Goal: Contribute content: Add original content to the website for others to see

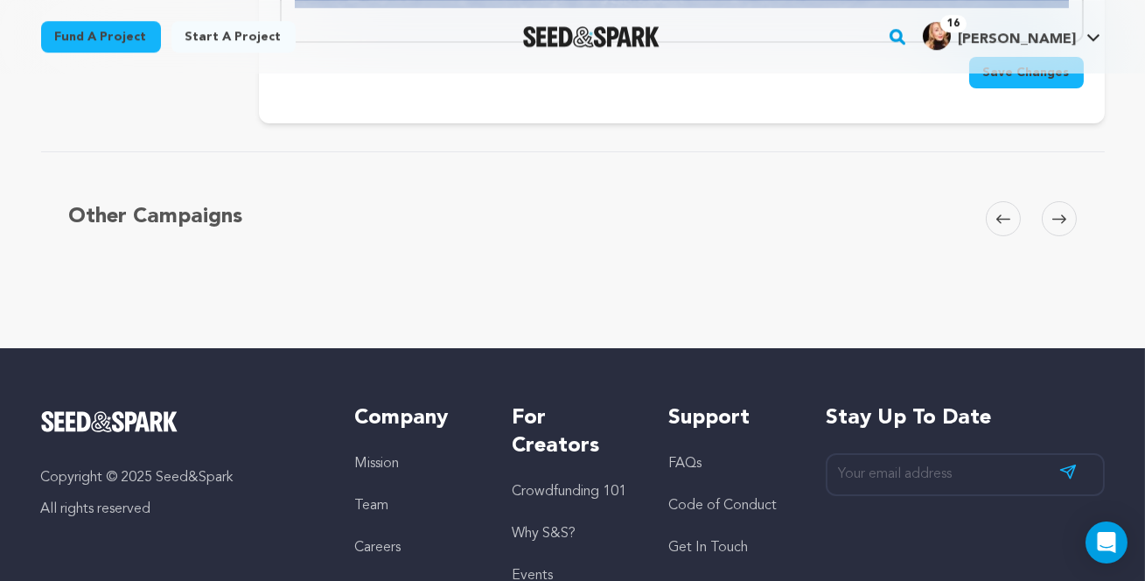
scroll to position [9556, 0]
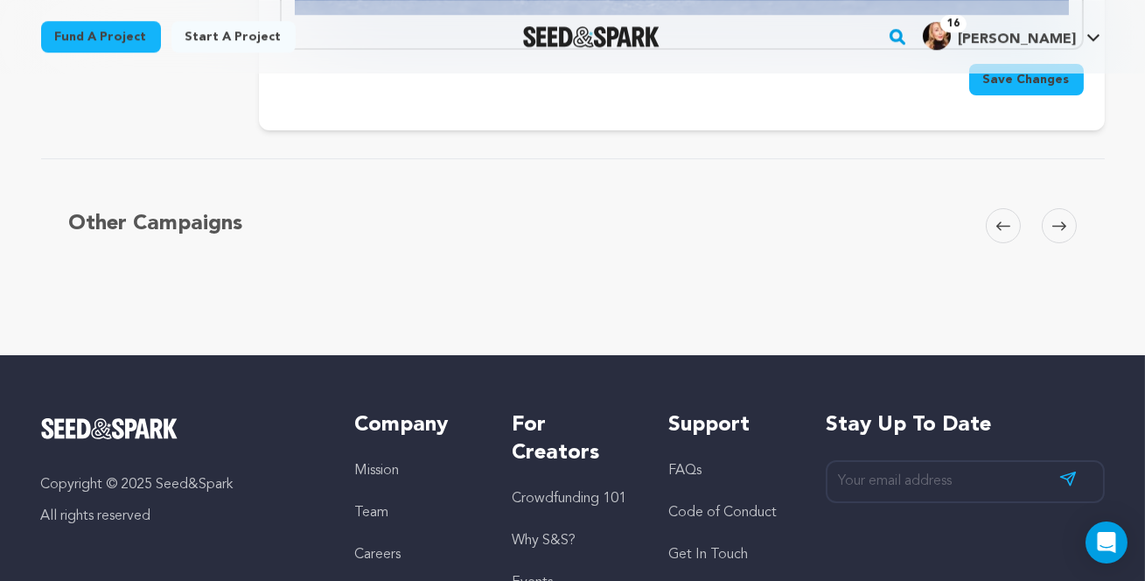
click at [1002, 88] on span "Save Changes" at bounding box center [1026, 79] width 87 height 17
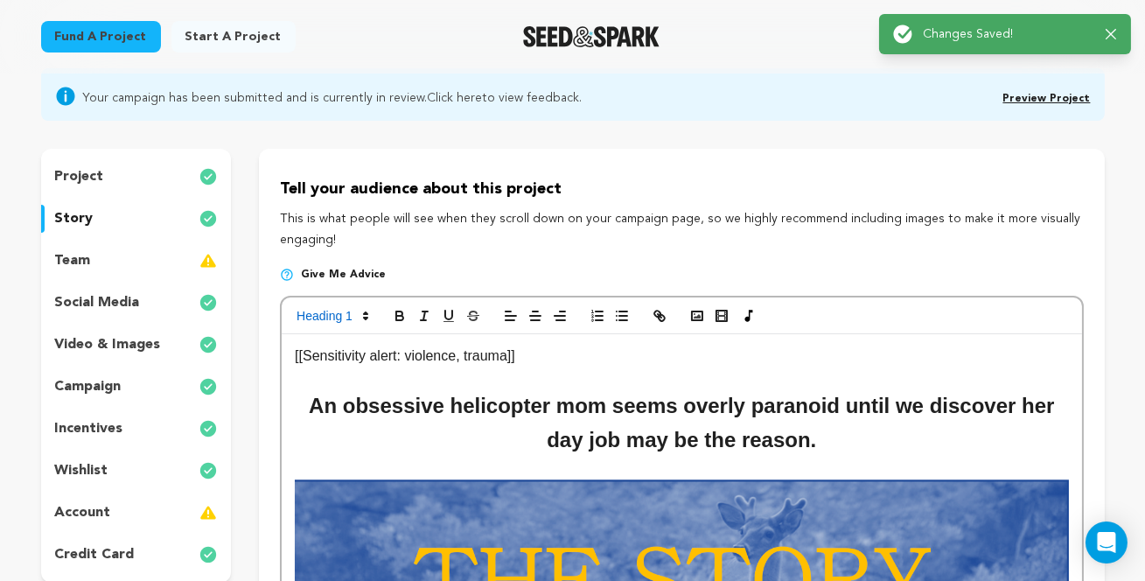
scroll to position [138, 0]
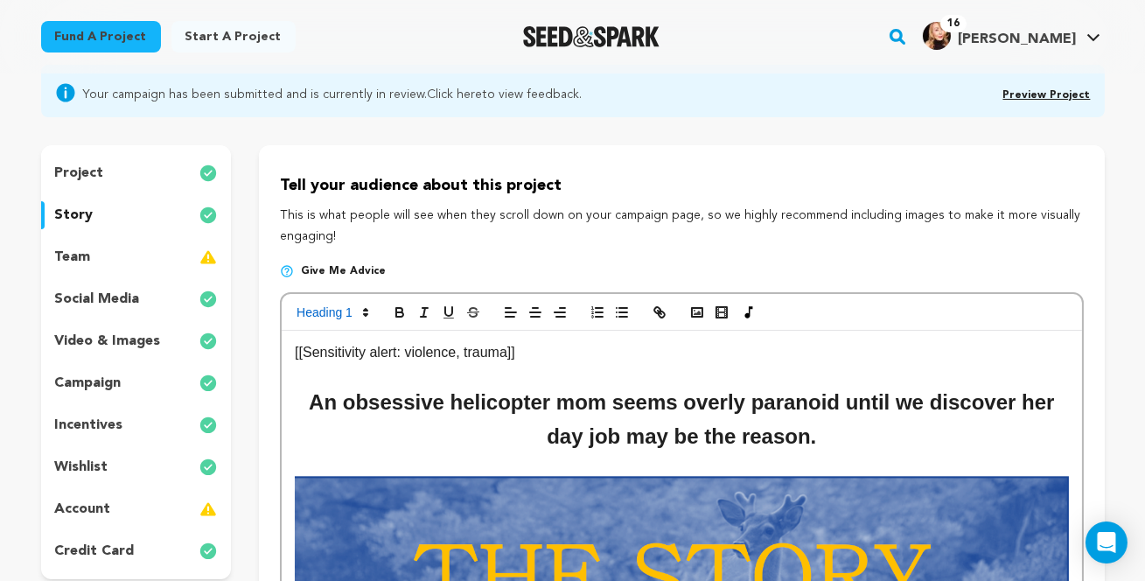
click at [199, 184] on img at bounding box center [207, 173] width 17 height 21
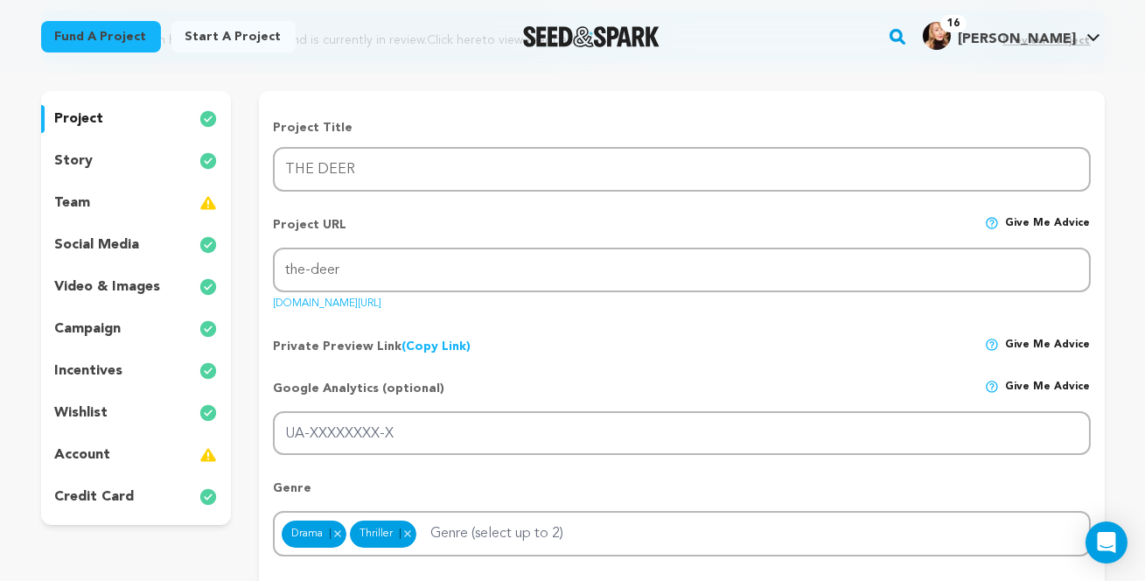
scroll to position [195, 0]
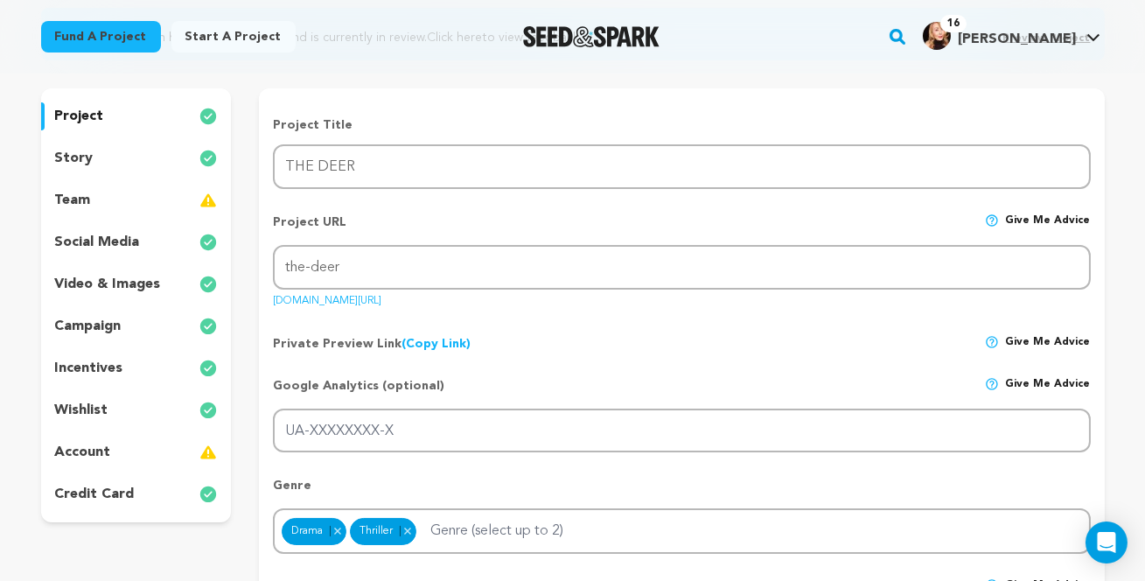
click at [200, 337] on img at bounding box center [207, 326] width 17 height 21
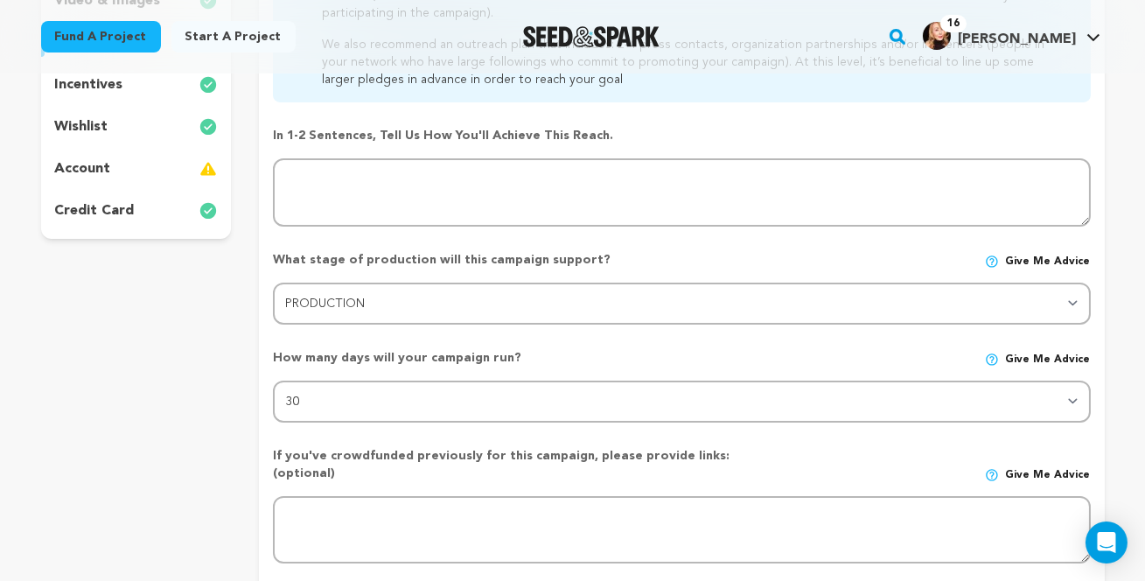
scroll to position [100, 0]
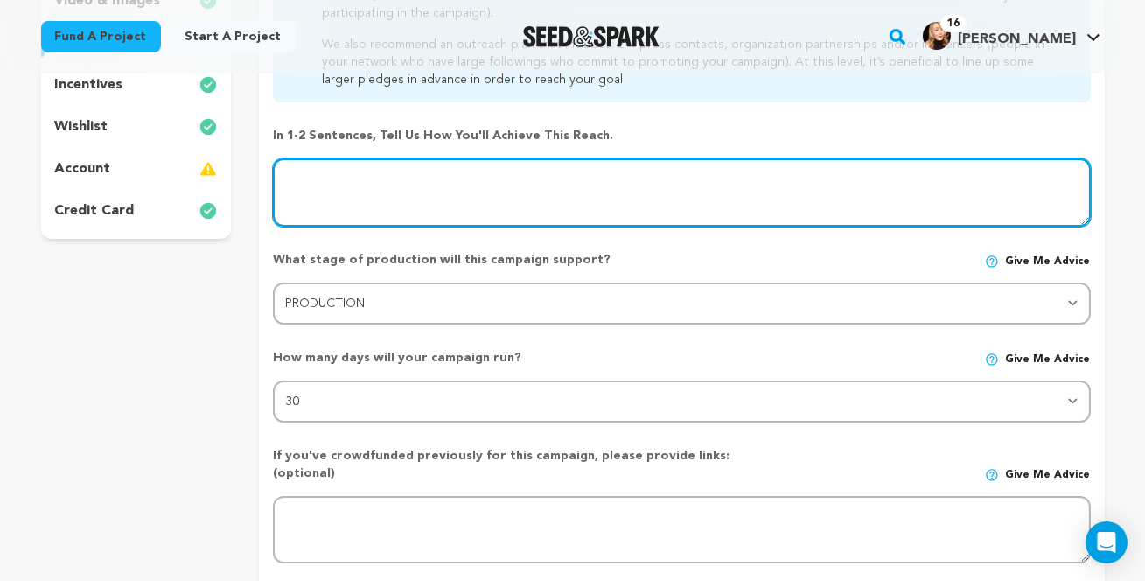
drag, startPoint x: 1046, startPoint y: 261, endPoint x: 999, endPoint y: 263, distance: 47.2
click at [999, 226] on textarea at bounding box center [681, 192] width 817 height 68
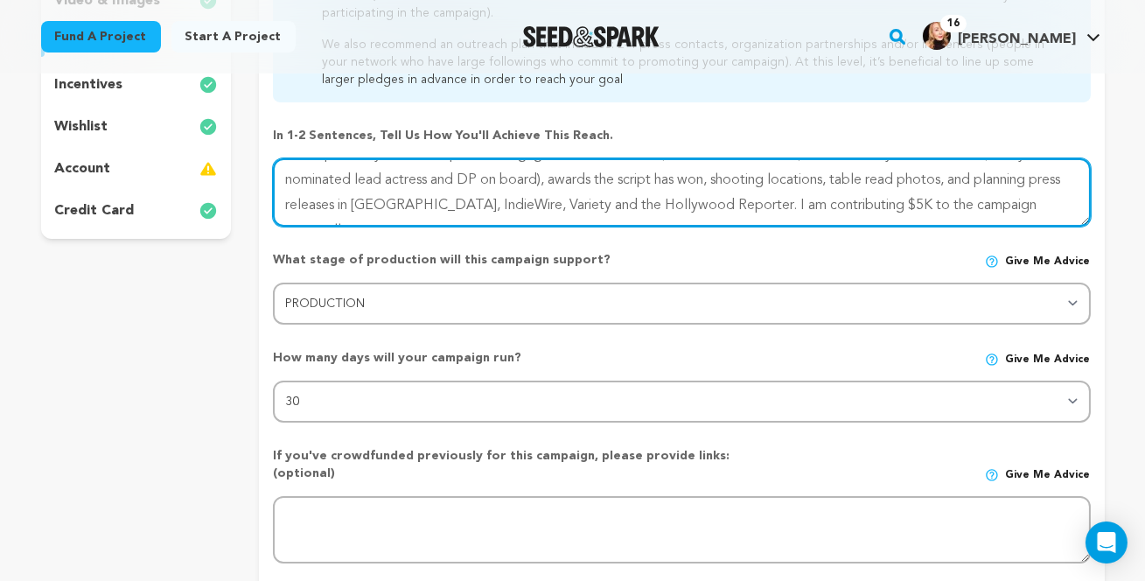
drag, startPoint x: 336, startPoint y: 288, endPoint x: 272, endPoint y: 286, distance: 63.9
click at [273, 226] on textarea at bounding box center [681, 192] width 817 height 68
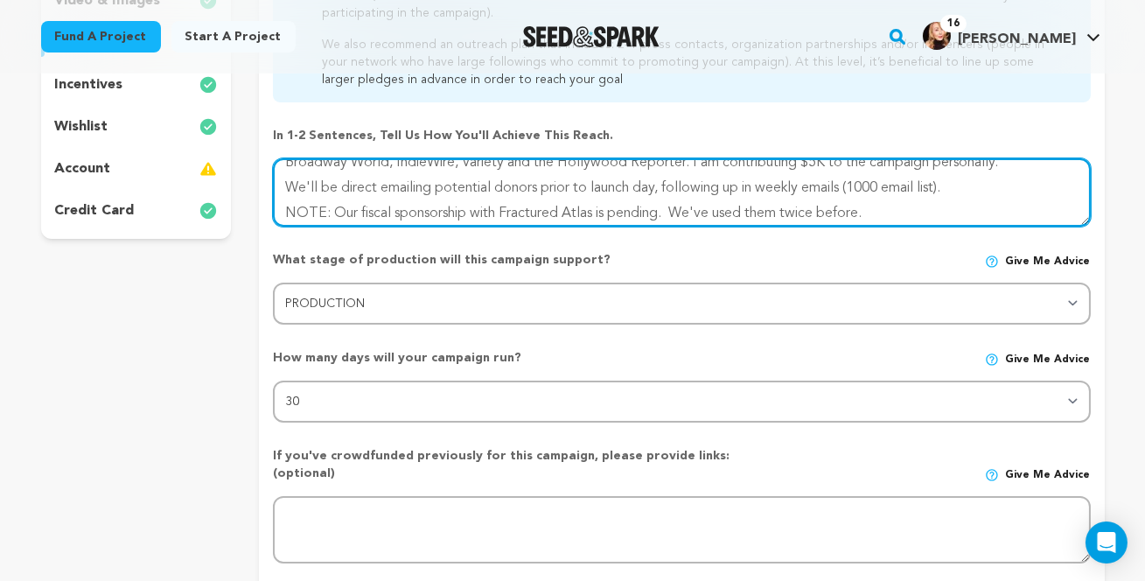
scroll to position [128, 0]
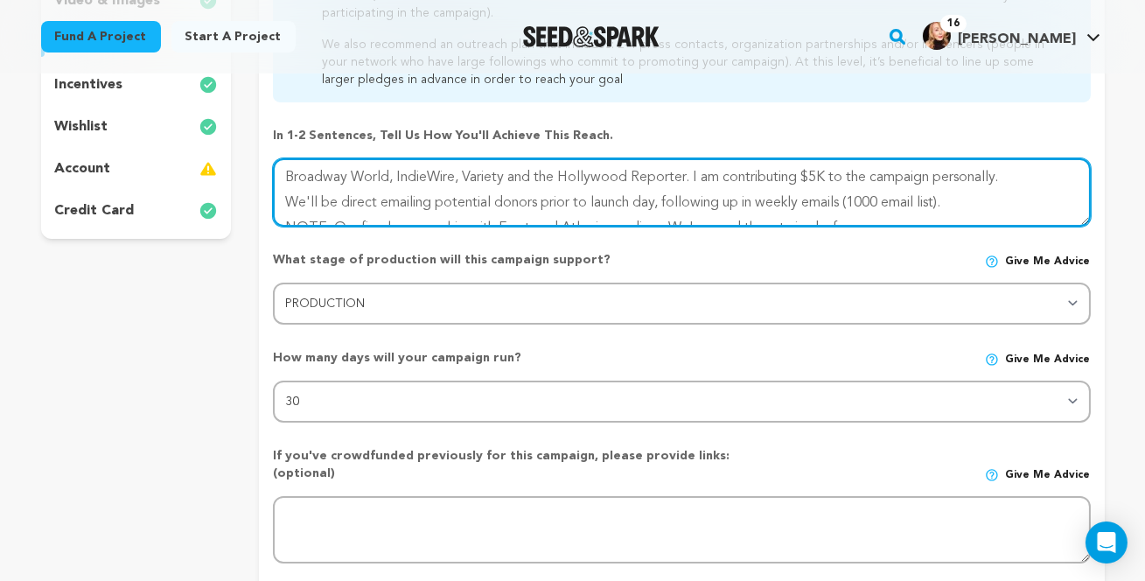
drag, startPoint x: 955, startPoint y: 283, endPoint x: 900, endPoint y: 284, distance: 55.1
click at [900, 226] on textarea at bounding box center [681, 192] width 817 height 68
click at [961, 226] on textarea at bounding box center [681, 192] width 817 height 68
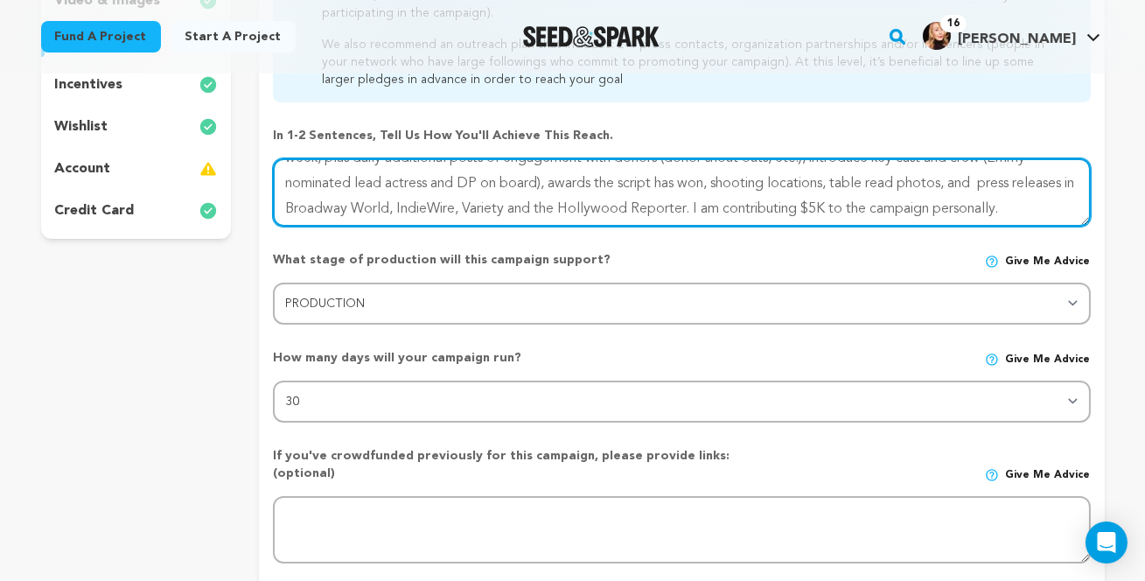
scroll to position [100, 0]
click at [886, 226] on textarea at bounding box center [681, 192] width 817 height 68
drag, startPoint x: 758, startPoint y: 261, endPoint x: 1108, endPoint y: 255, distance: 349.8
click at [1103, 260] on form "How much do you intend to raise? (give an estimation) Select your range Less th…" at bounding box center [681, 297] width 845 height 928
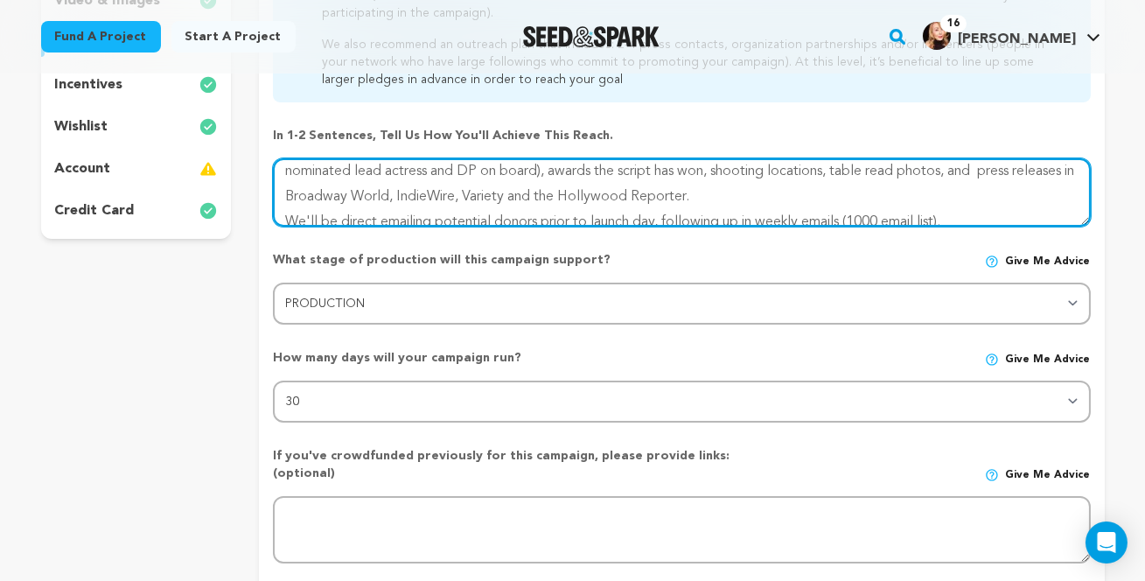
scroll to position [114, 0]
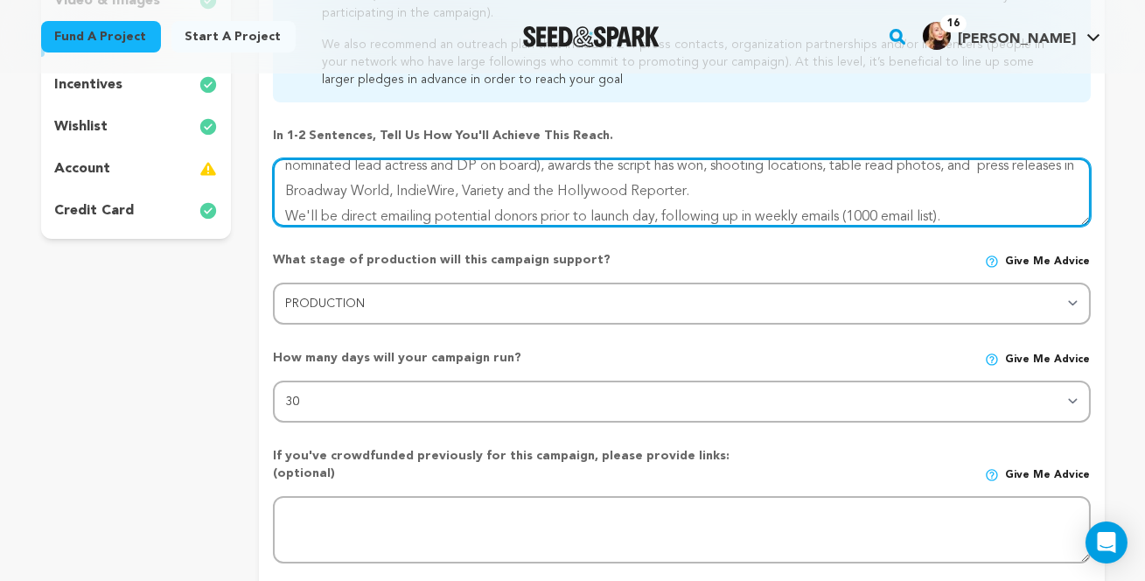
click at [340, 226] on textarea at bounding box center [681, 192] width 817 height 68
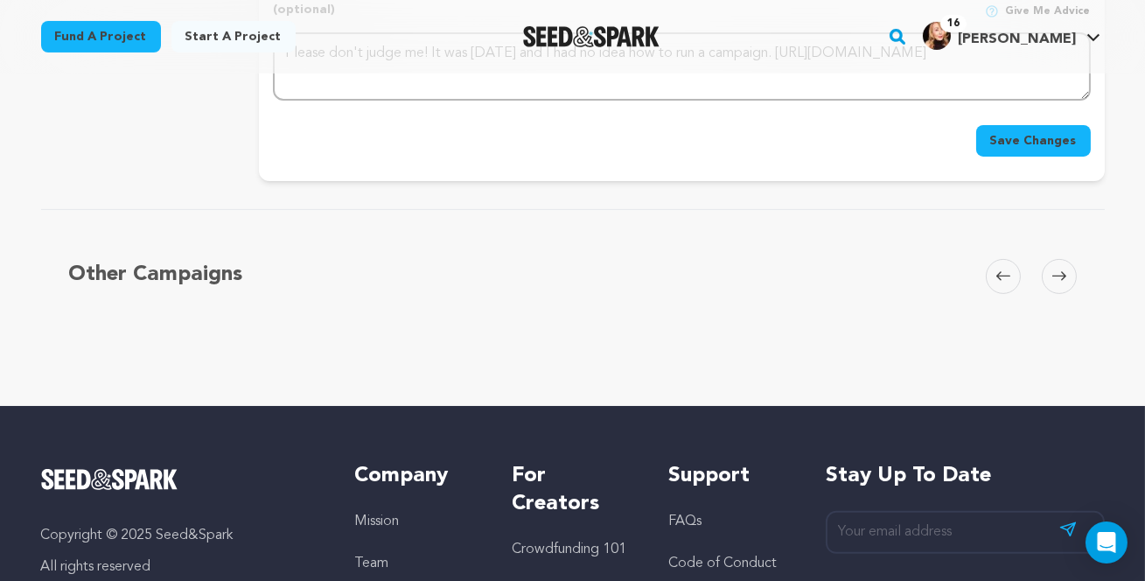
scroll to position [1101, 0]
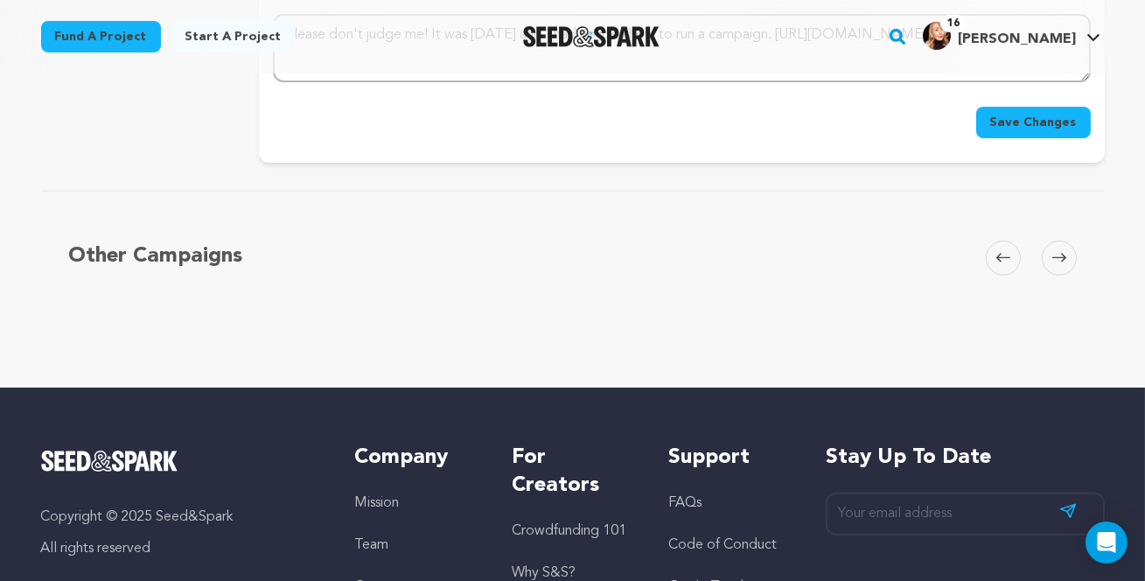
type textarea "We have a combined network of 70K so far (we are still casting and should have …"
click at [1017, 138] on button "Save Changes" at bounding box center [1033, 122] width 115 height 31
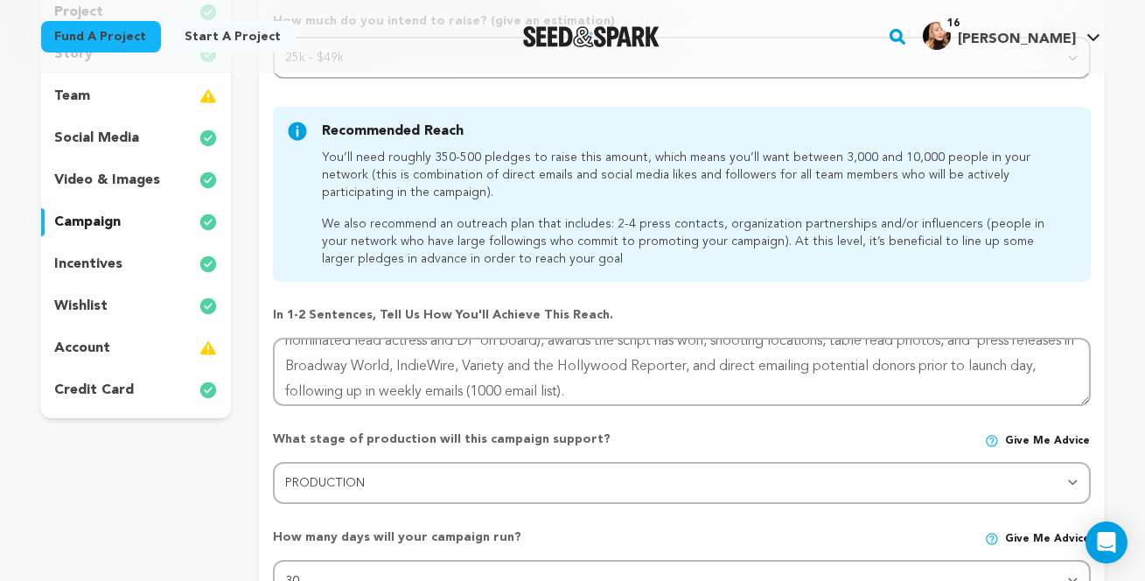
scroll to position [300, 0]
click at [199, 358] on img at bounding box center [207, 347] width 17 height 21
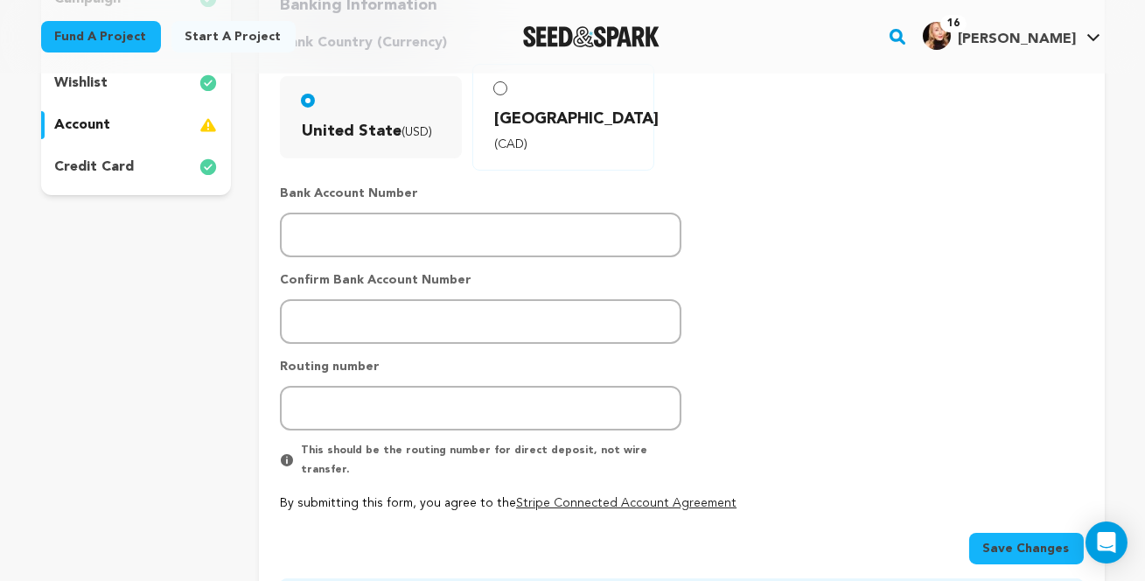
scroll to position [512, 0]
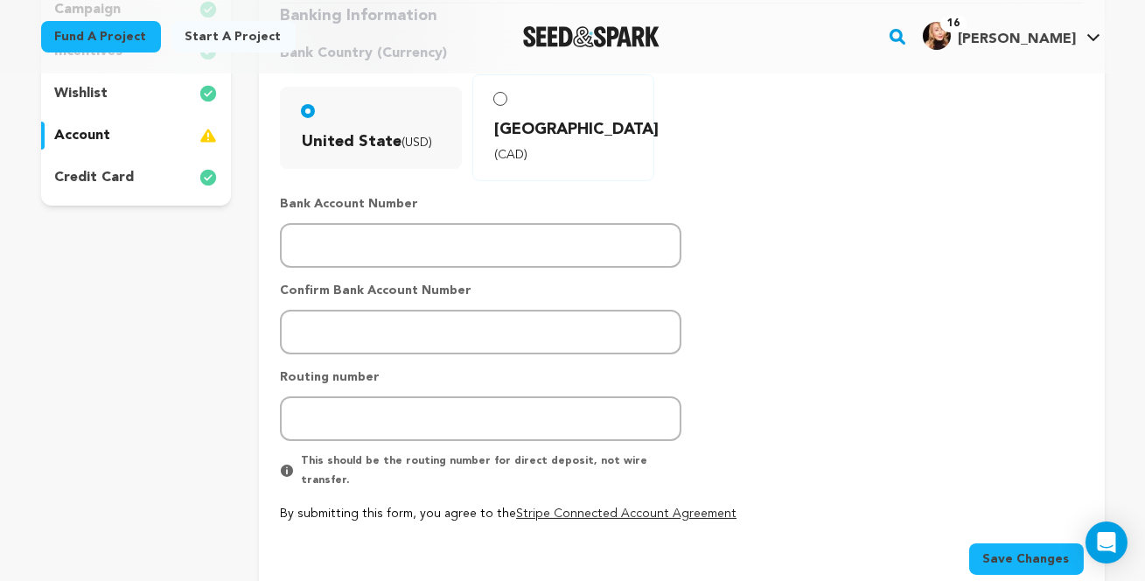
click at [199, 146] on img at bounding box center [207, 135] width 17 height 21
click at [199, 188] on card_icon at bounding box center [207, 177] width 17 height 21
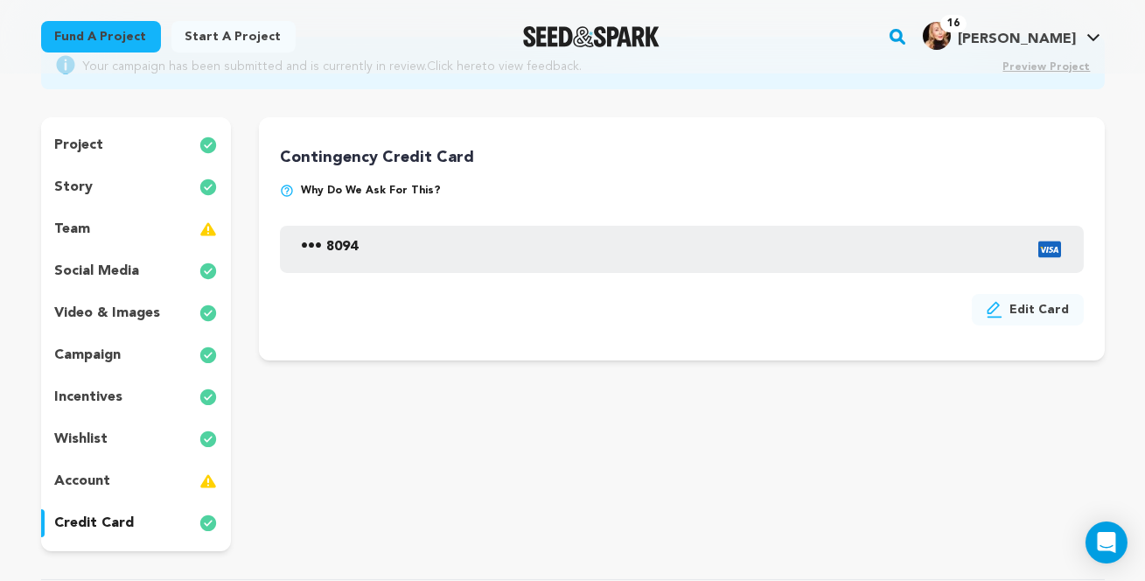
scroll to position [165, 0]
click at [200, 408] on img at bounding box center [207, 397] width 17 height 21
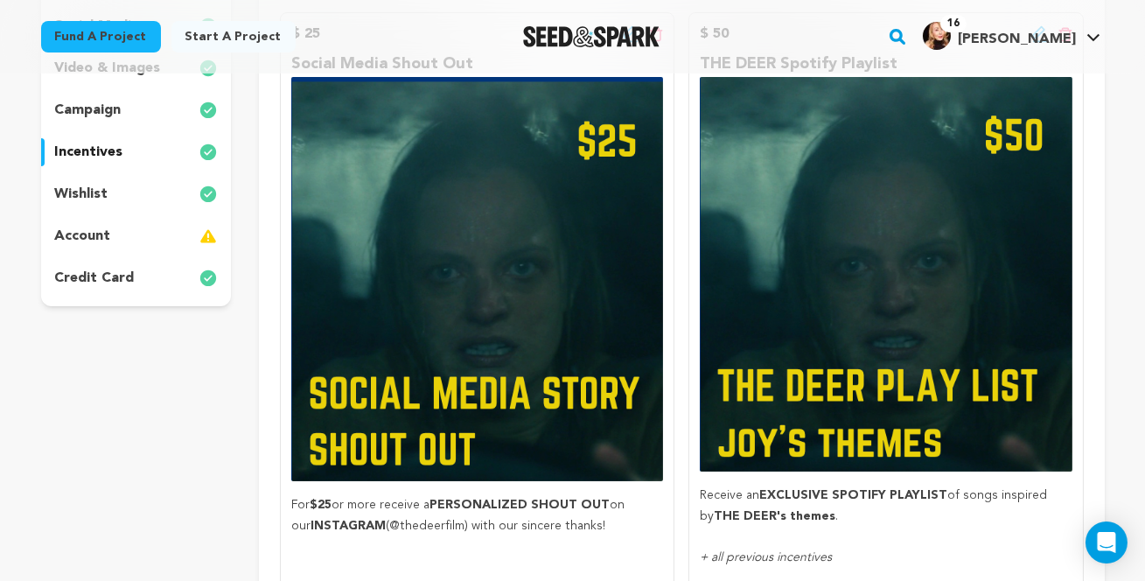
scroll to position [183, 0]
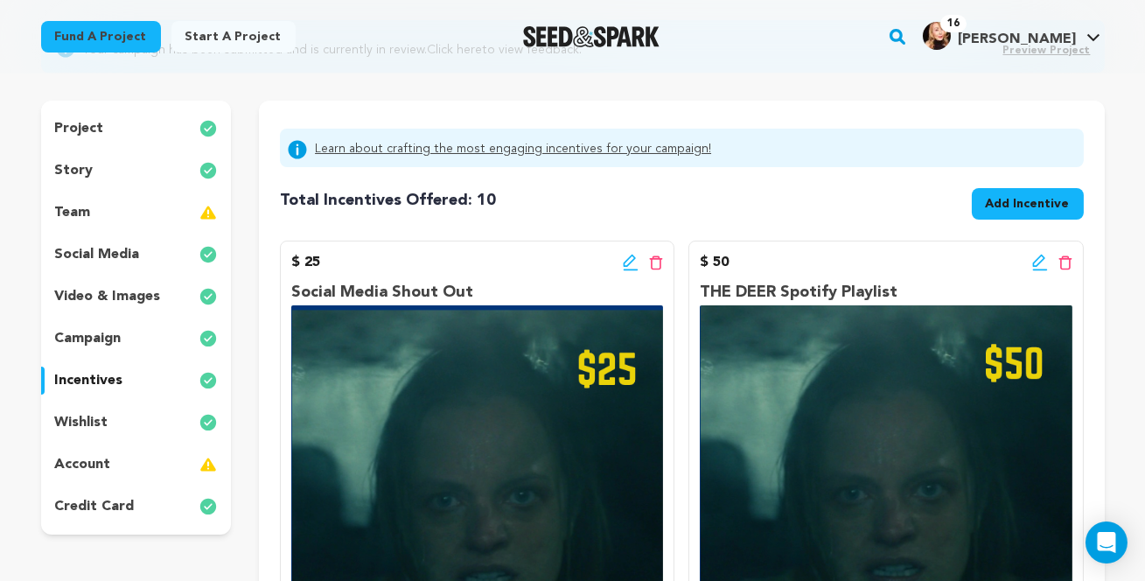
click at [199, 349] on img at bounding box center [207, 338] width 17 height 21
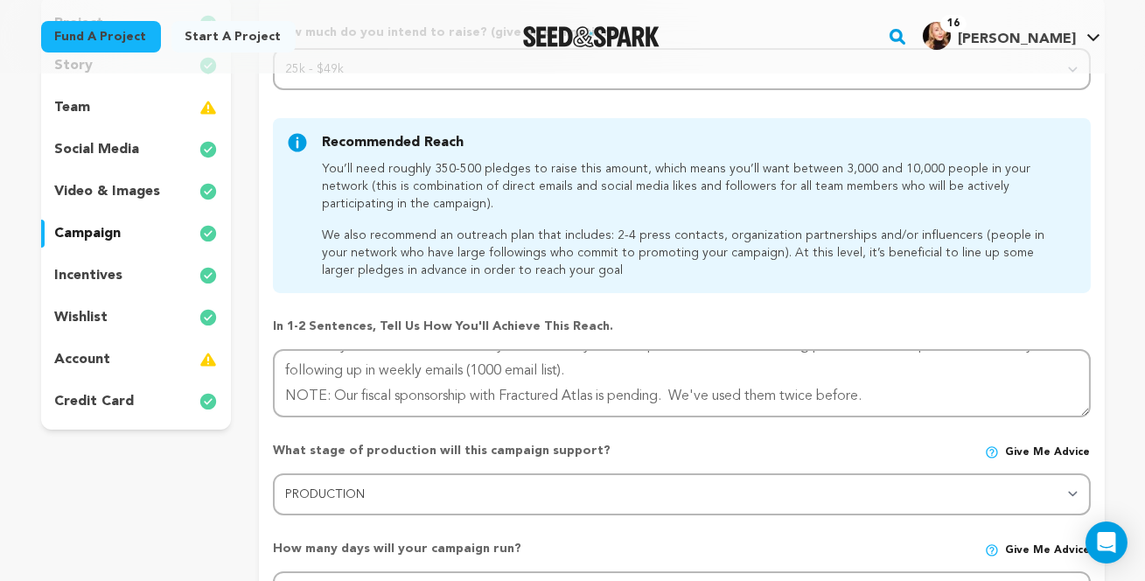
scroll to position [286, 0]
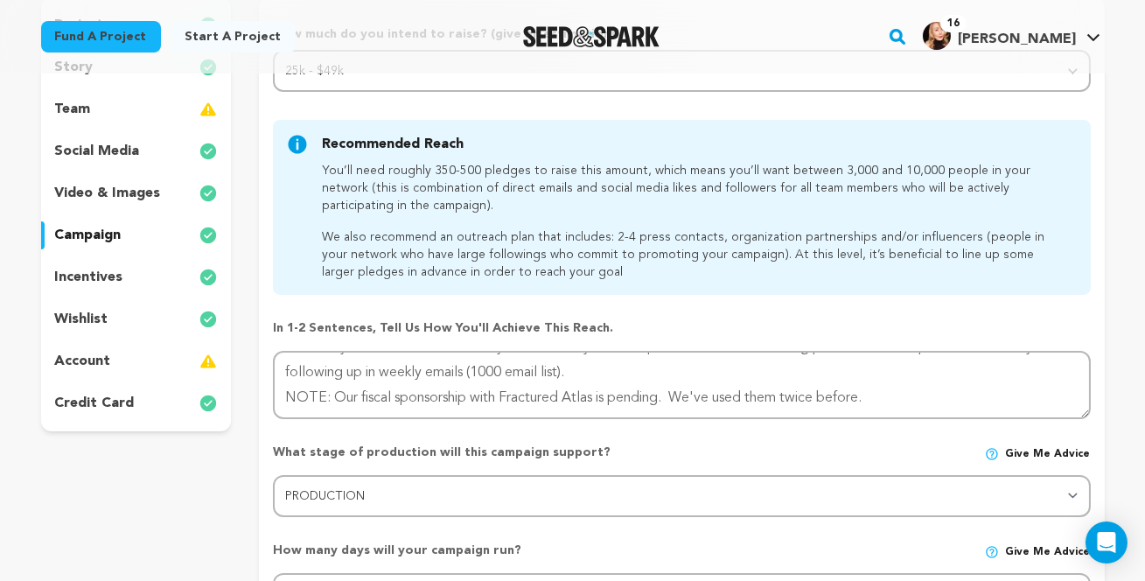
click at [204, 204] on images_icon at bounding box center [207, 193] width 17 height 21
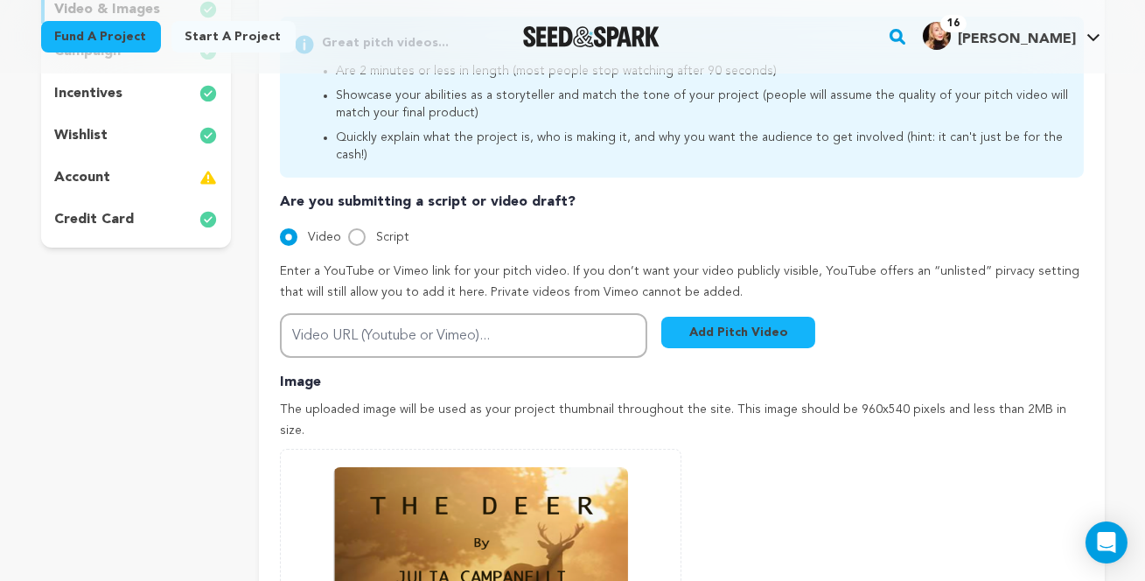
scroll to position [475, 0]
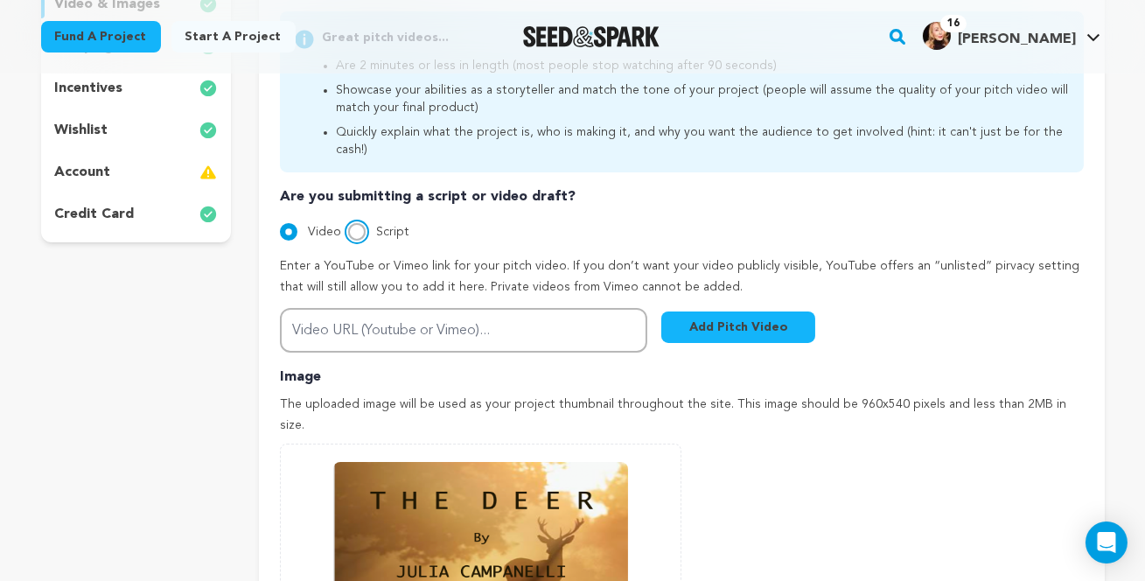
click at [365, 240] on input "Script" at bounding box center [356, 231] width 17 height 17
radio input "true"
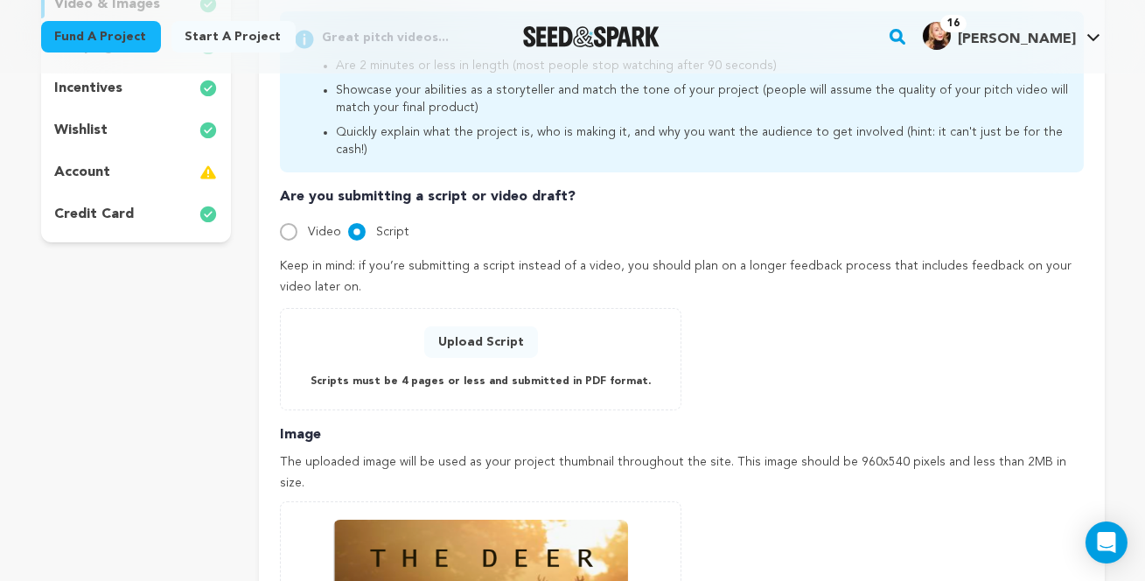
click at [473, 358] on button "Upload Script" at bounding box center [481, 341] width 114 height 31
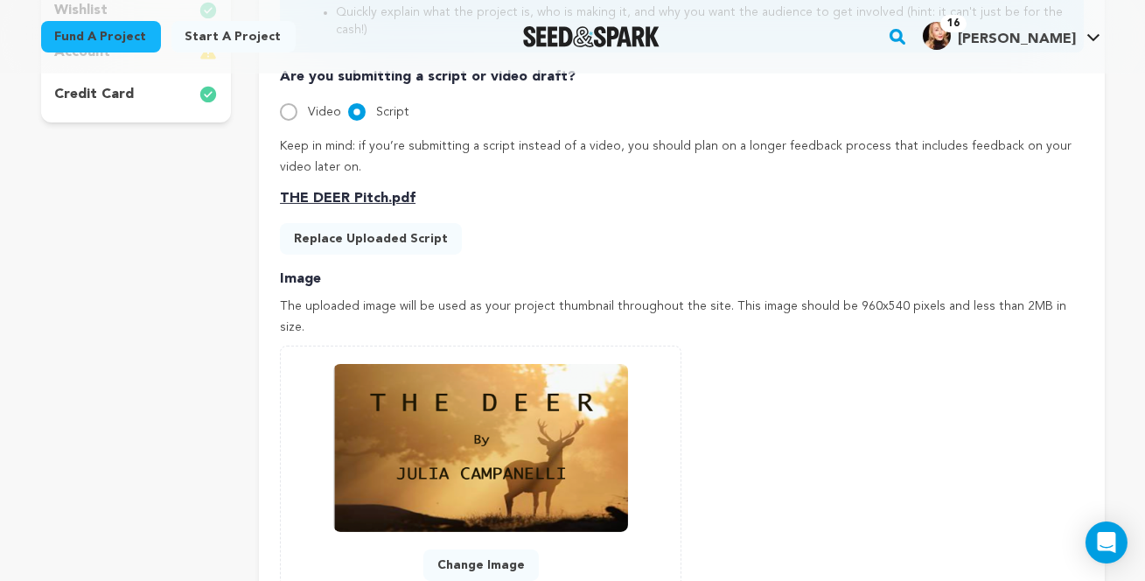
scroll to position [560, 0]
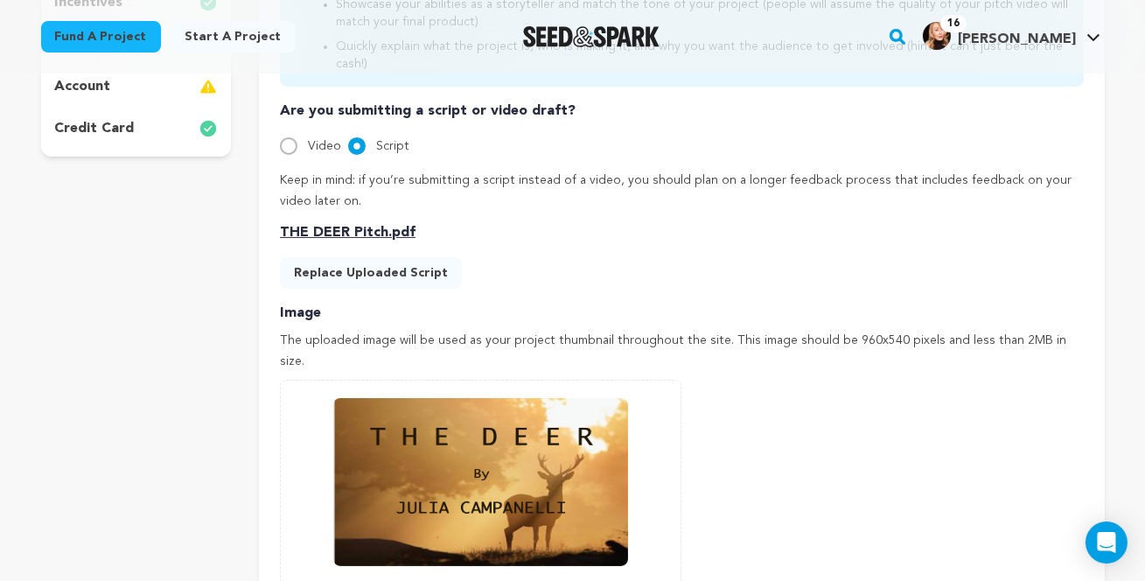
click at [372, 289] on button "Replace Uploaded Script" at bounding box center [371, 272] width 182 height 31
click at [400, 243] on p "THE DEER Pitch.pdf" at bounding box center [681, 232] width 803 height 21
click at [393, 152] on span "Script" at bounding box center [392, 146] width 33 height 12
click at [365, 155] on input "Script" at bounding box center [356, 145] width 17 height 17
click at [416, 122] on p "Are you submitting a script or video draft?" at bounding box center [681, 111] width 803 height 21
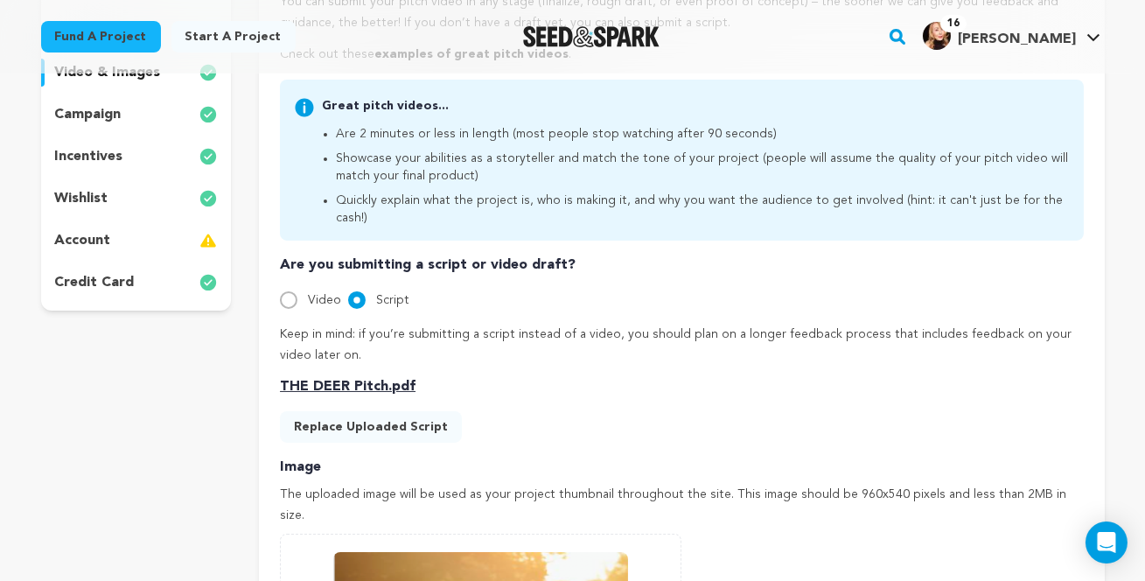
scroll to position [406, 0]
click at [357, 443] on button "Replace Uploaded Script" at bounding box center [371, 427] width 182 height 31
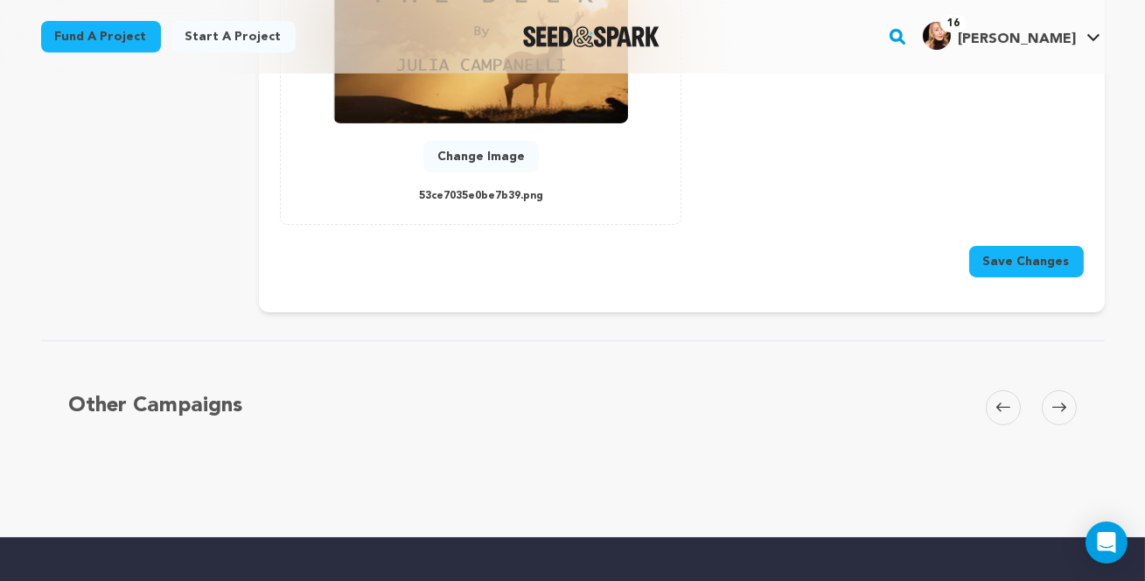
scroll to position [1005, 0]
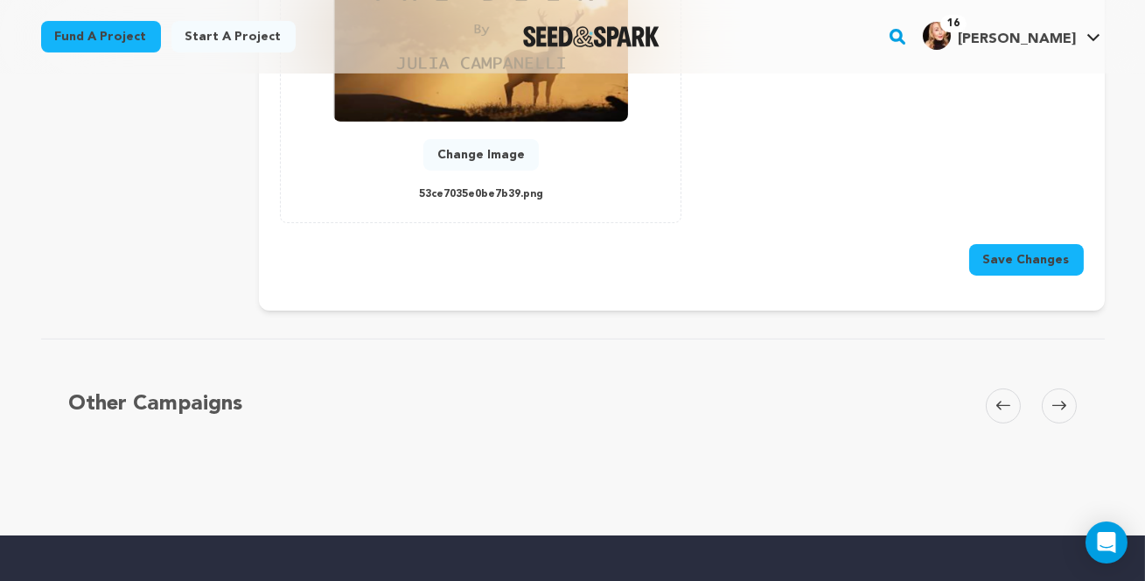
click at [994, 275] on button "Save Changes" at bounding box center [1026, 259] width 115 height 31
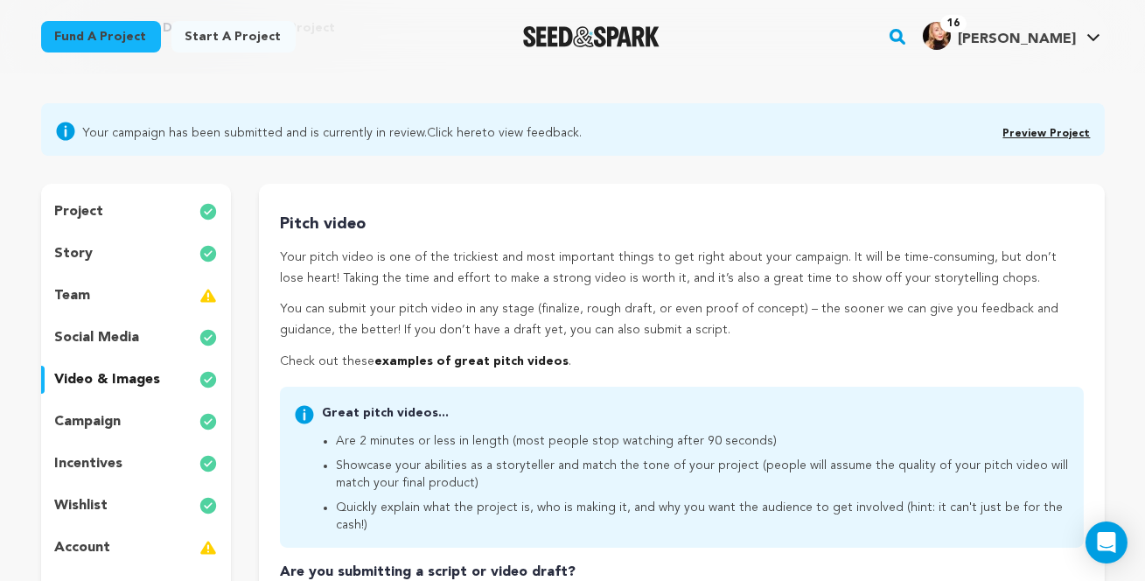
scroll to position [96, 0]
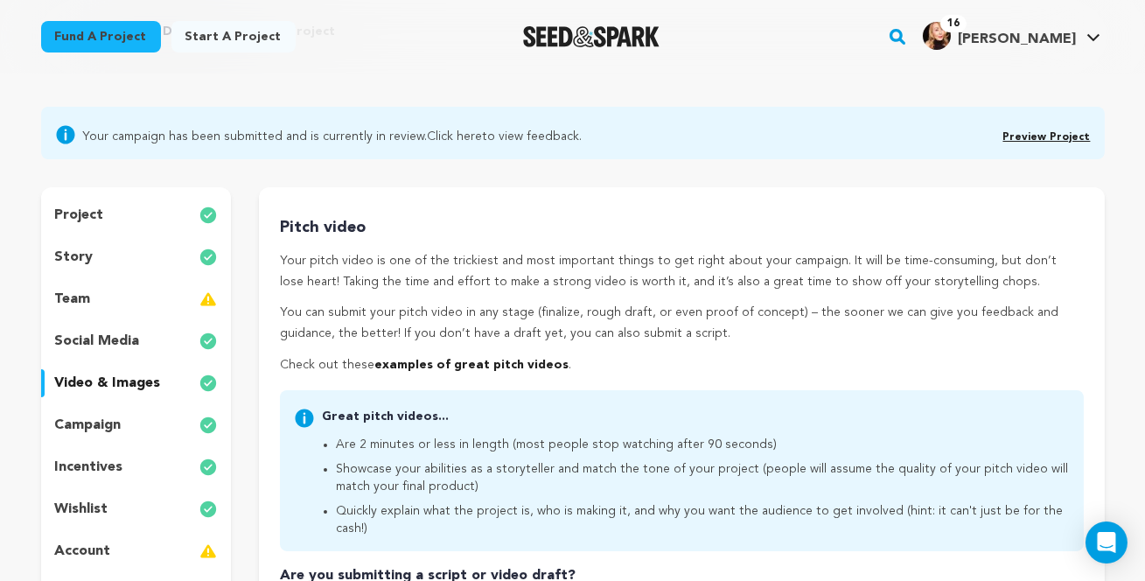
click at [90, 271] on div "story" at bounding box center [136, 257] width 191 height 28
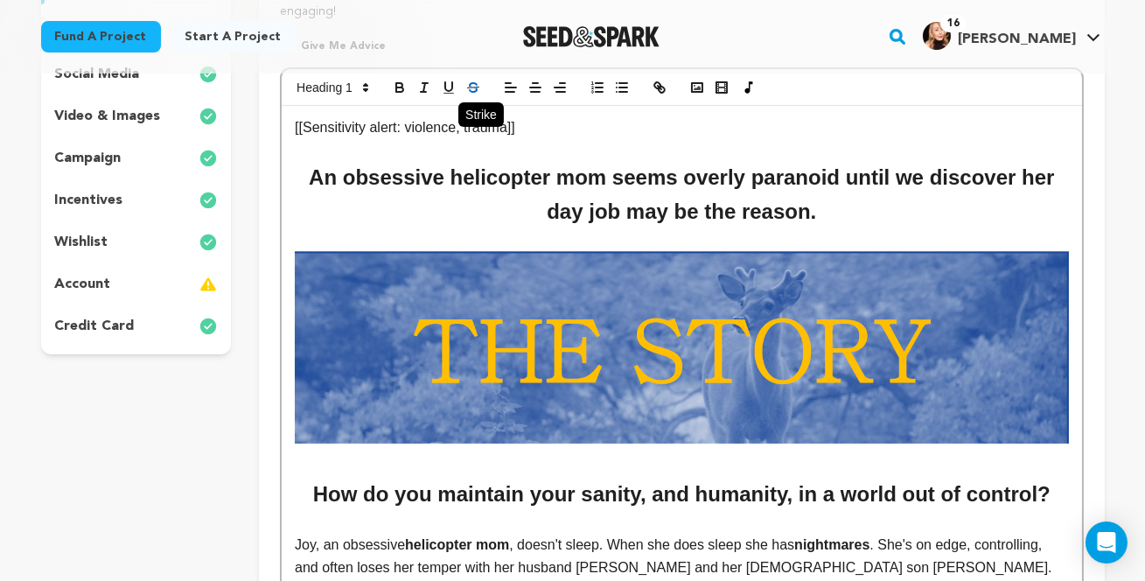
scroll to position [354, 0]
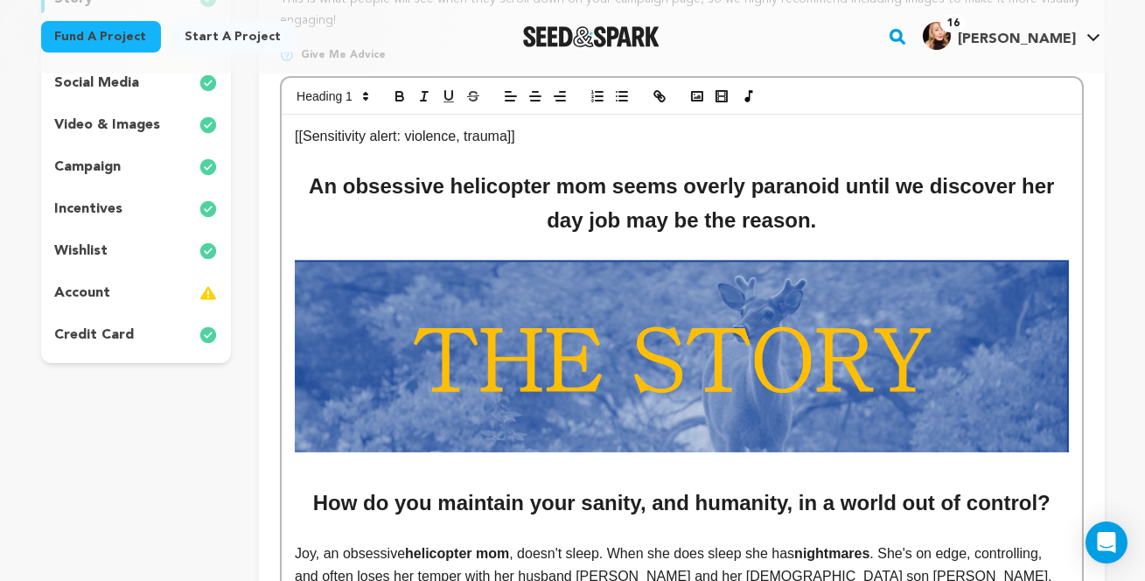
click at [814, 231] on strong "﻿﻿﻿﻿﻿﻿﻿﻿﻿﻿﻿﻿﻿﻿﻿﻿﻿﻿﻿﻿﻿﻿﻿ ﻿ An obsessive helicopter mom seems overly paranoid unt…" at bounding box center [684, 202] width 751 height 57
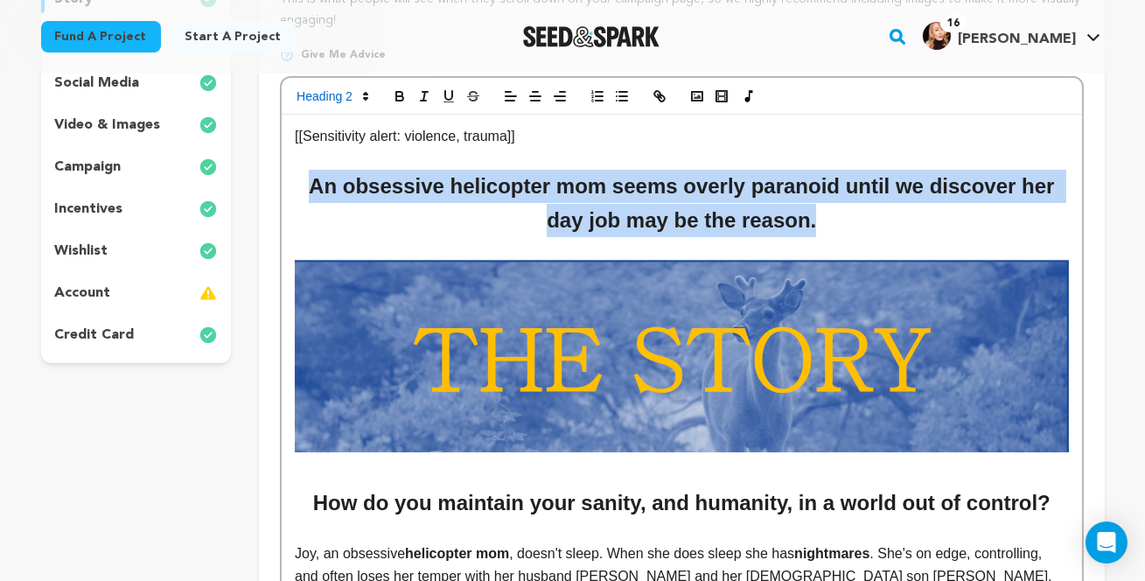
drag, startPoint x: 826, startPoint y: 272, endPoint x: 261, endPoint y: 237, distance: 566.8
click at [467, 453] on img at bounding box center [681, 356] width 773 height 193
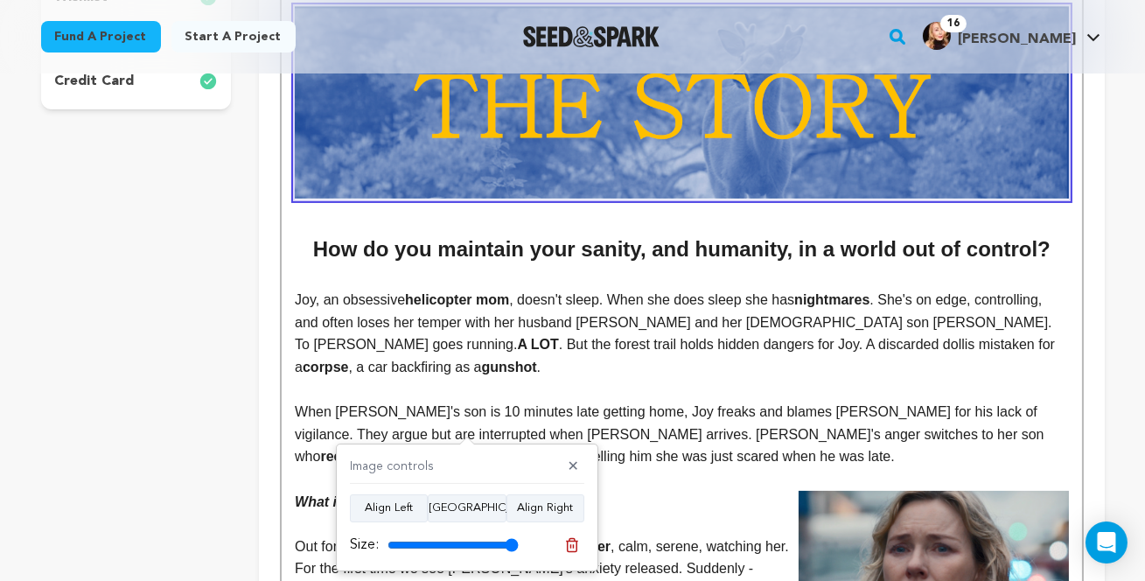
click at [592, 378] on p "Joy, an obsessive helicopter mom , doesn't sleep. When she does sleep she has n…" at bounding box center [681, 333] width 773 height 89
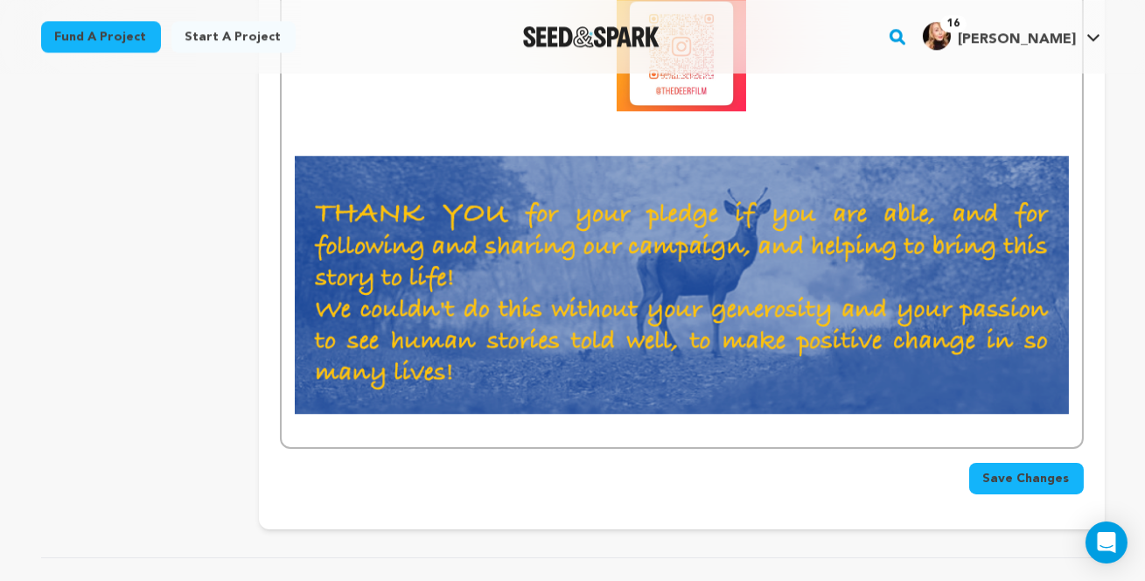
scroll to position [9169, 0]
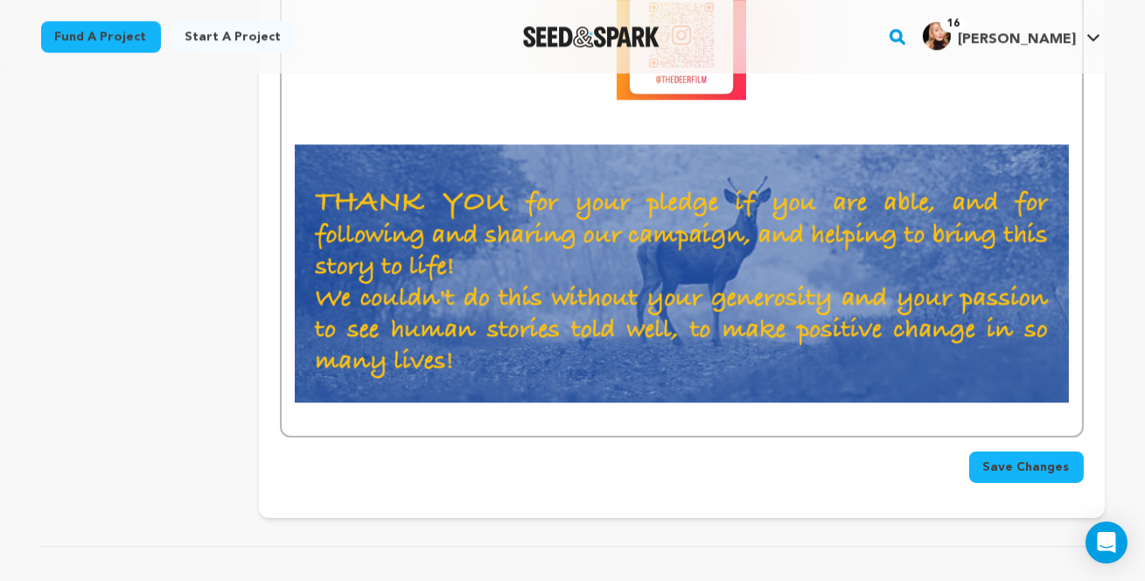
click at [1055, 483] on button "Save Changes" at bounding box center [1026, 466] width 115 height 31
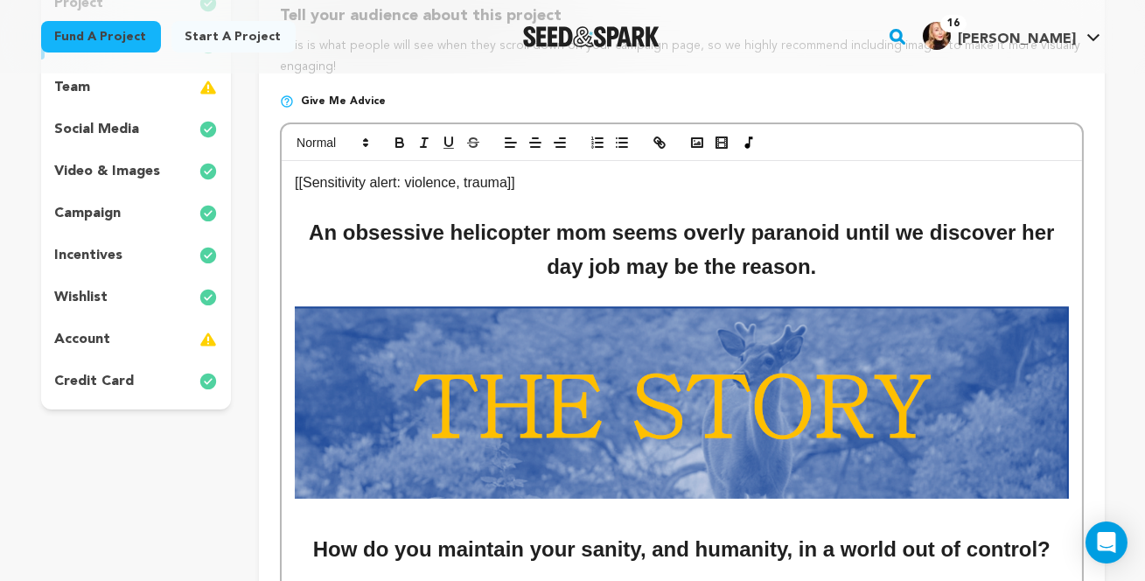
scroll to position [0, 0]
